Goal: Task Accomplishment & Management: Manage account settings

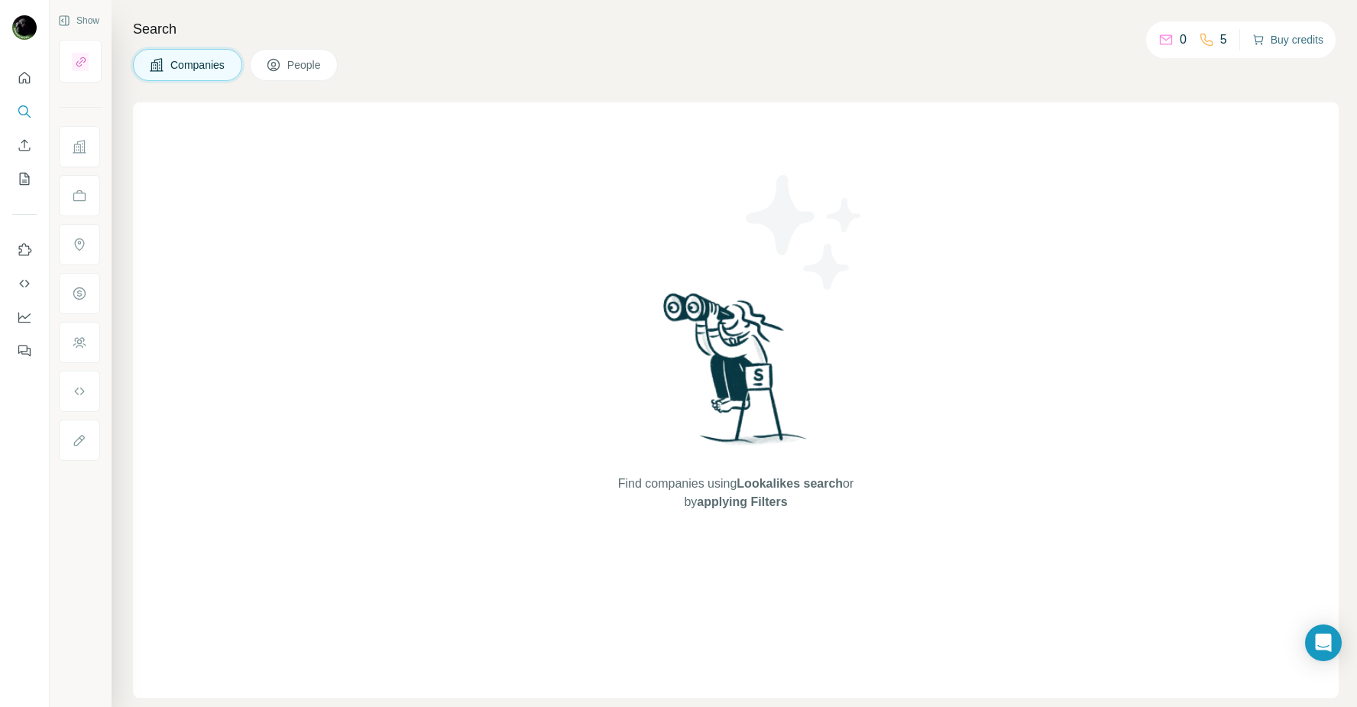
click at [1275, 35] on button "Buy credits" at bounding box center [1287, 39] width 71 height 21
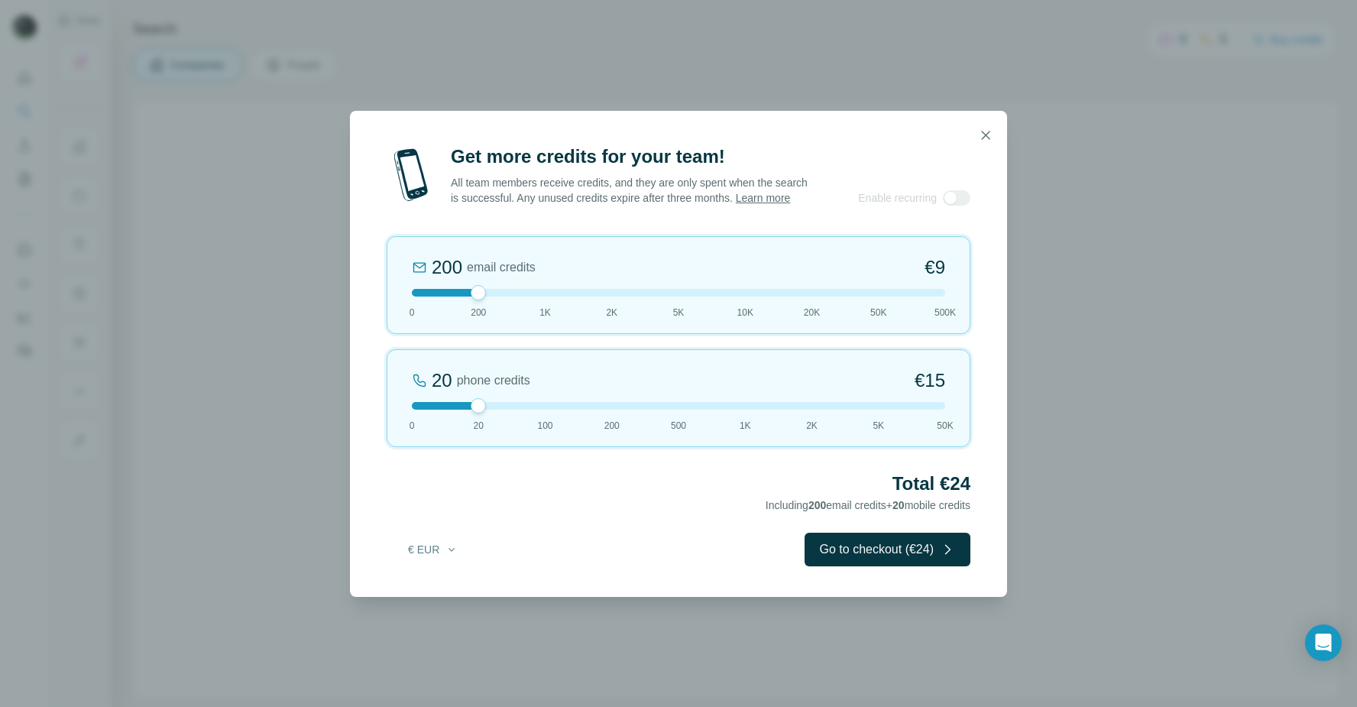
click at [1038, 196] on div "Get more credits for your team! All team members receive credits, and they are …" at bounding box center [678, 353] width 1357 height 707
click at [985, 131] on icon "button" at bounding box center [985, 135] width 15 height 15
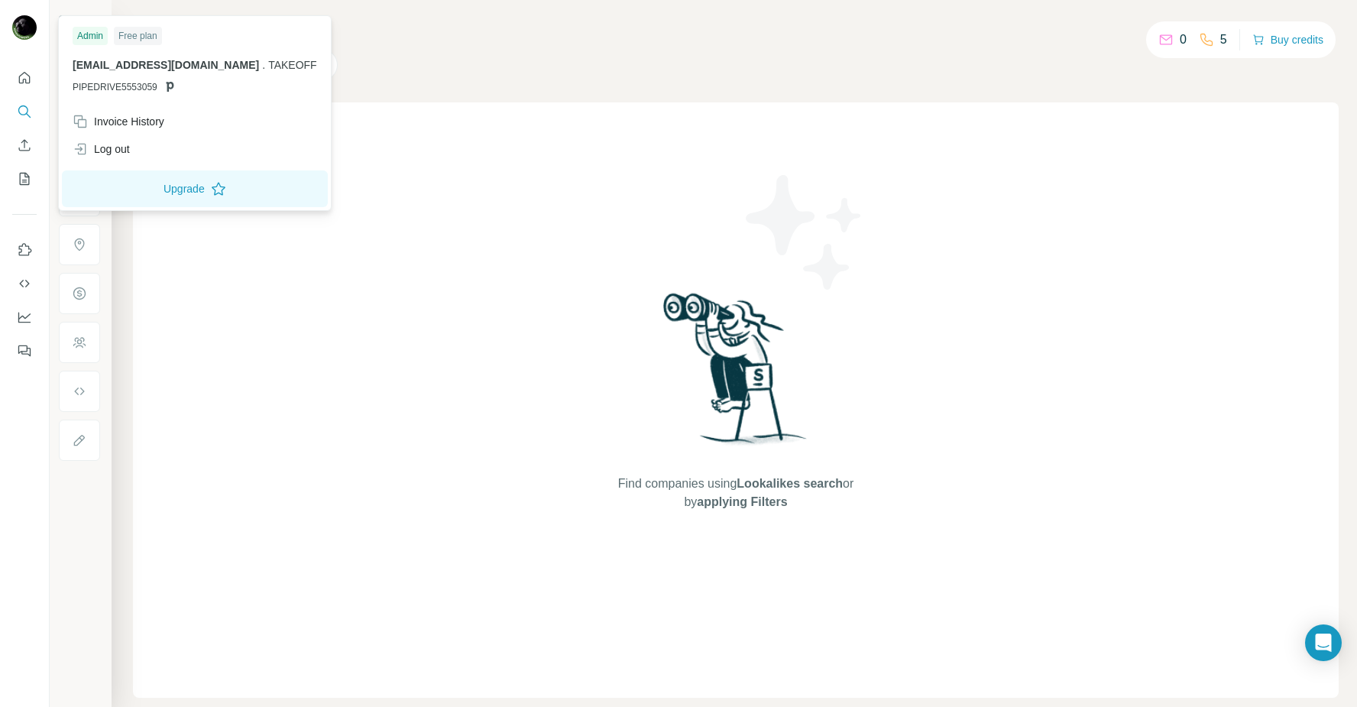
click at [27, 24] on img at bounding box center [24, 27] width 24 height 24
click at [15, 84] on button "Quick start" at bounding box center [24, 77] width 24 height 27
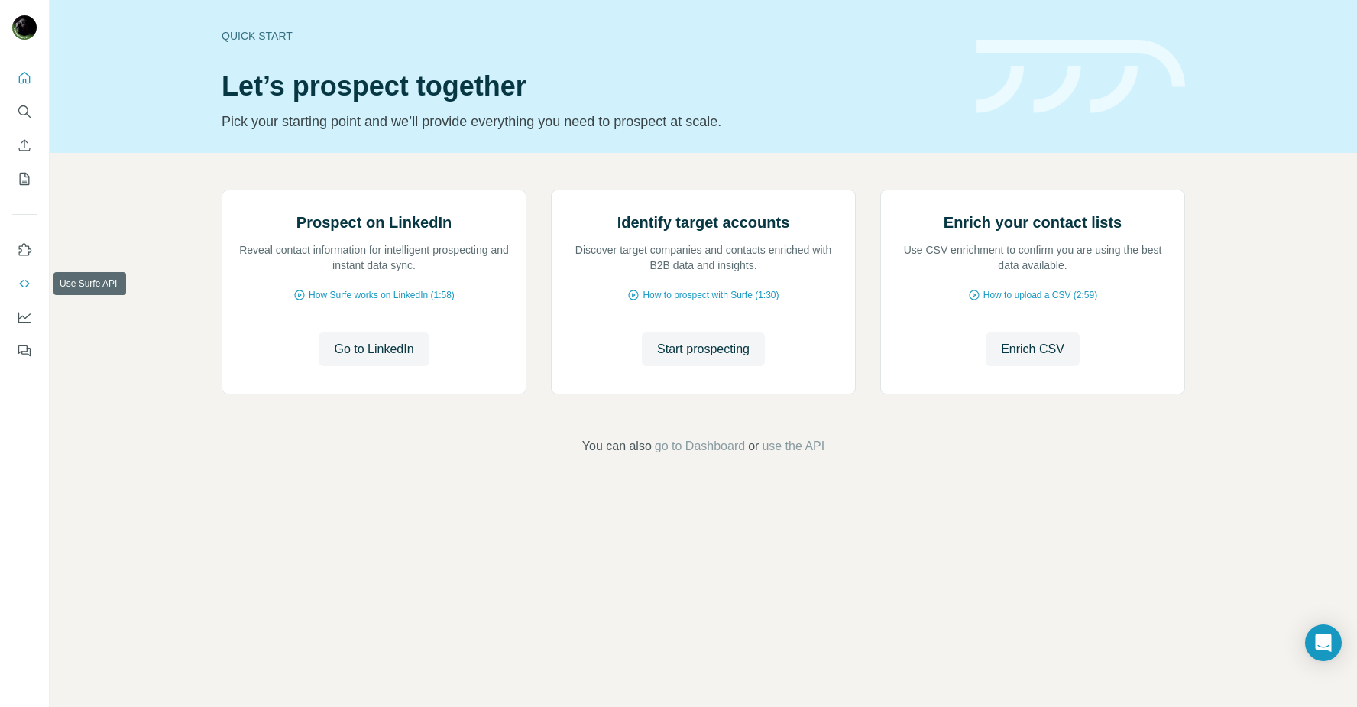
click at [25, 274] on button "Use Surfe API" at bounding box center [24, 283] width 24 height 27
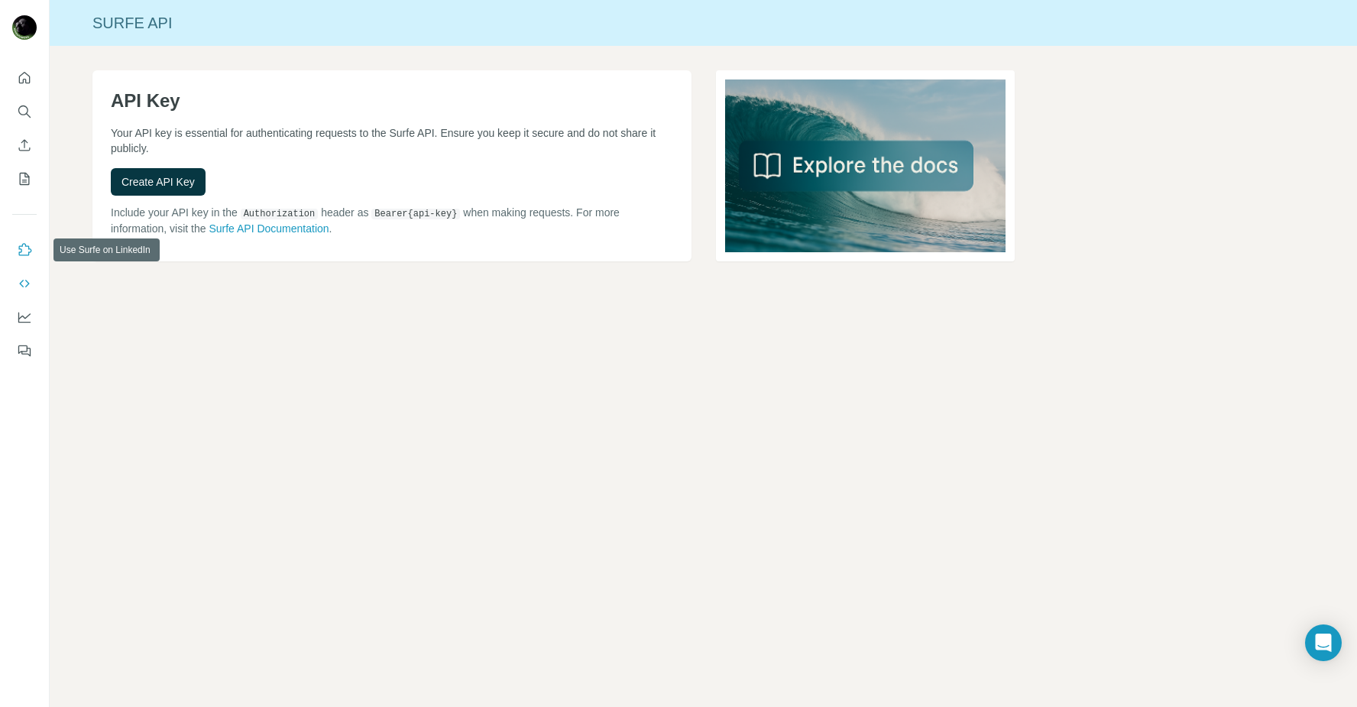
click at [26, 253] on icon "Use Surfe on LinkedIn" at bounding box center [24, 249] width 15 height 15
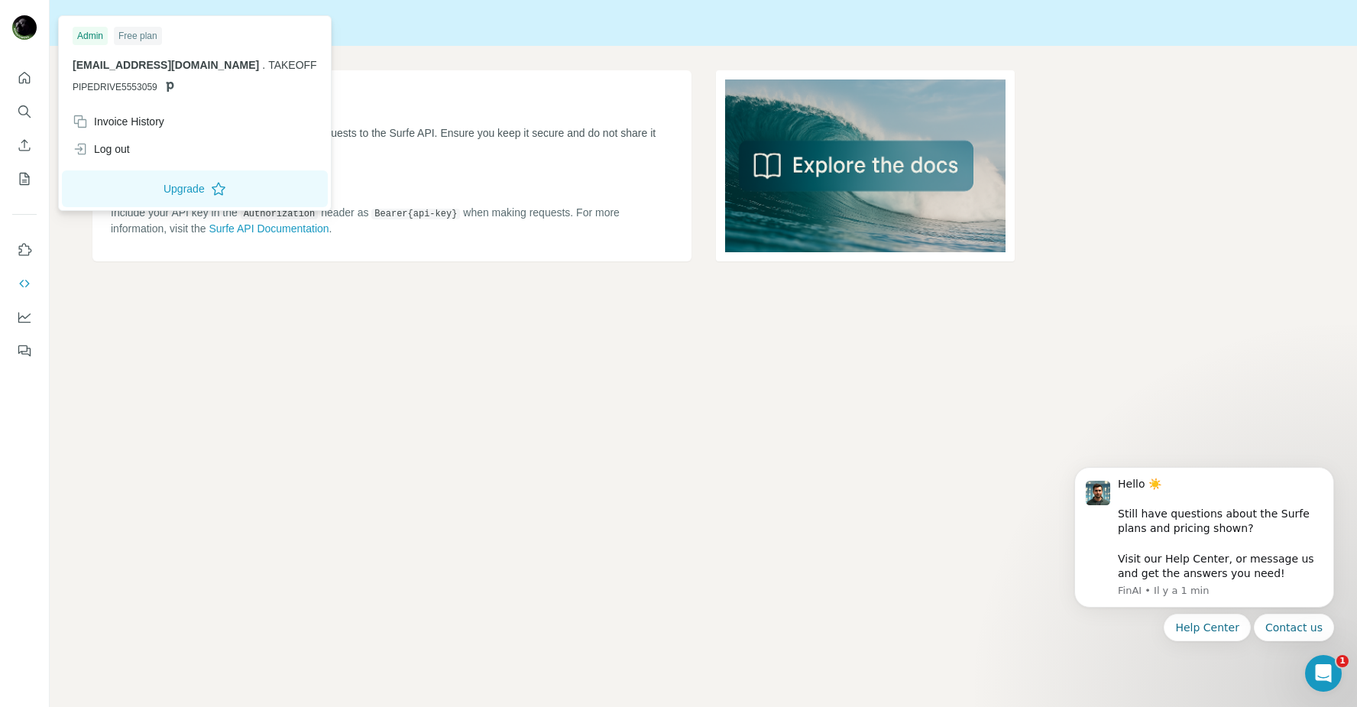
click at [21, 33] on img at bounding box center [24, 27] width 24 height 24
click at [140, 197] on button "Upgrade" at bounding box center [195, 188] width 266 height 37
